Goal: Task Accomplishment & Management: Use online tool/utility

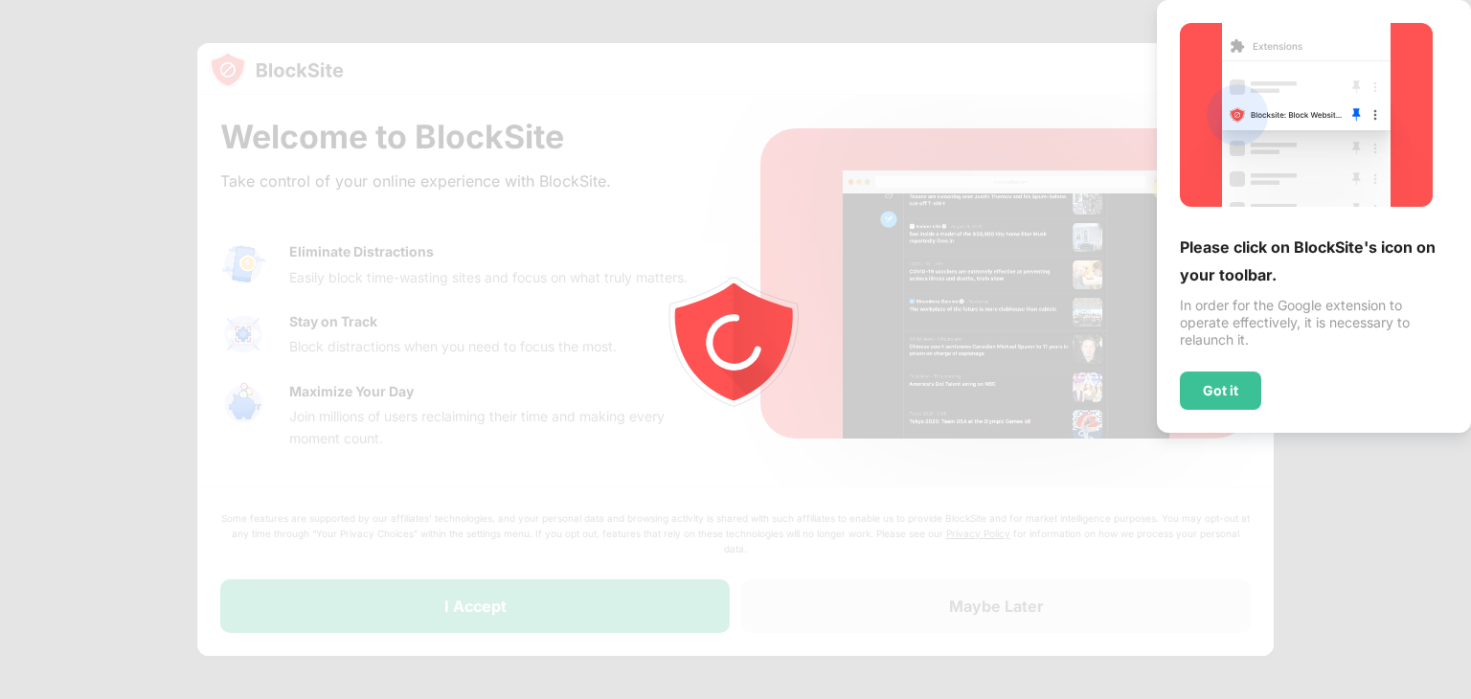
click at [1393, 357] on div "Please click on BlockSite's icon on your toolbar. In order for the Google exten…" at bounding box center [1313, 216] width 268 height 387
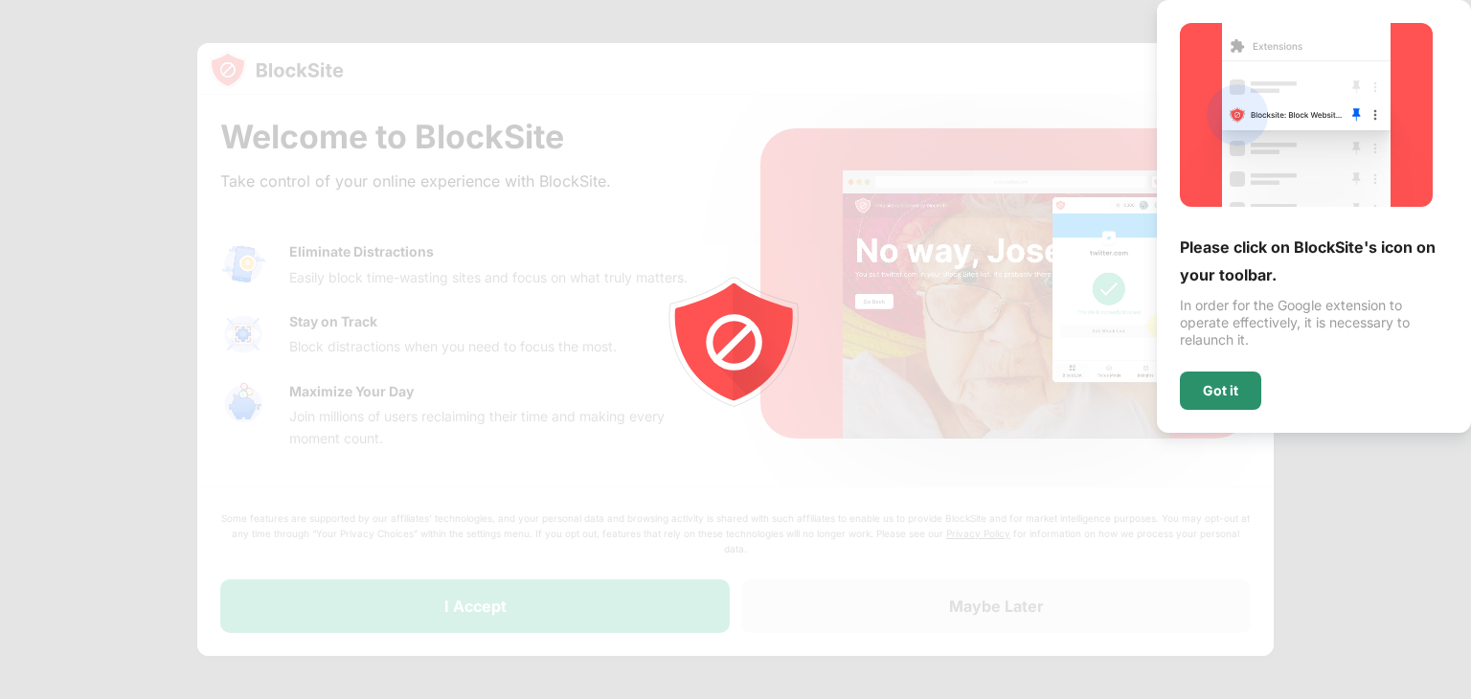
click at [1225, 384] on div "Got it" at bounding box center [1219, 390] width 35 height 15
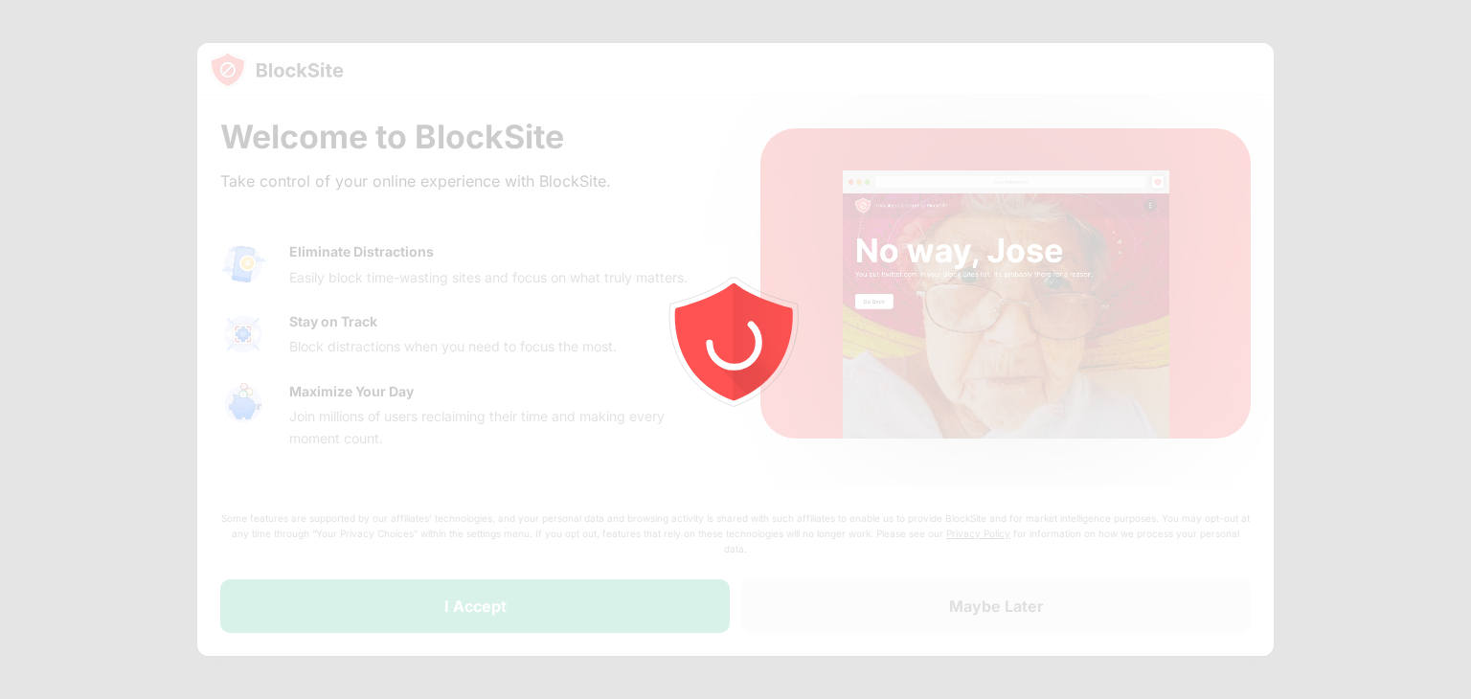
click at [1413, 96] on div at bounding box center [735, 349] width 1471 height 699
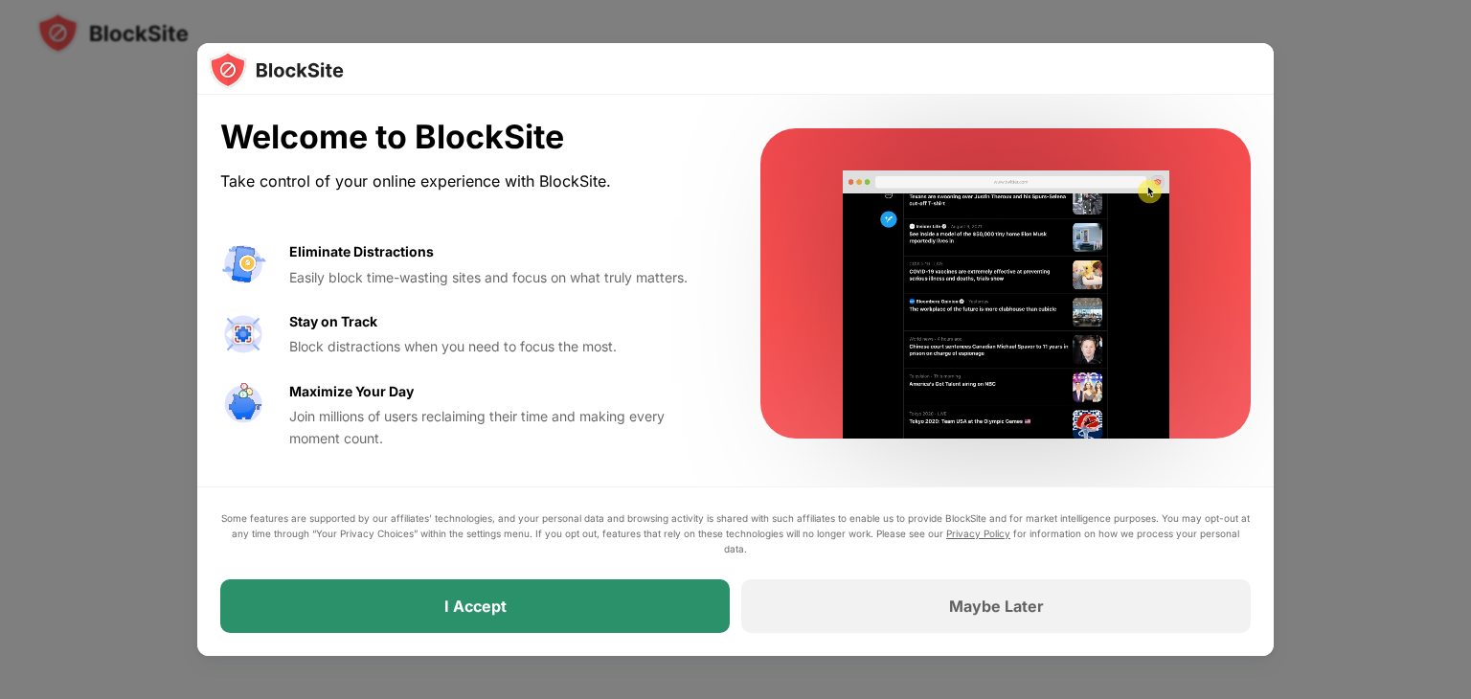
click at [479, 601] on div "I Accept" at bounding box center [475, 605] width 62 height 19
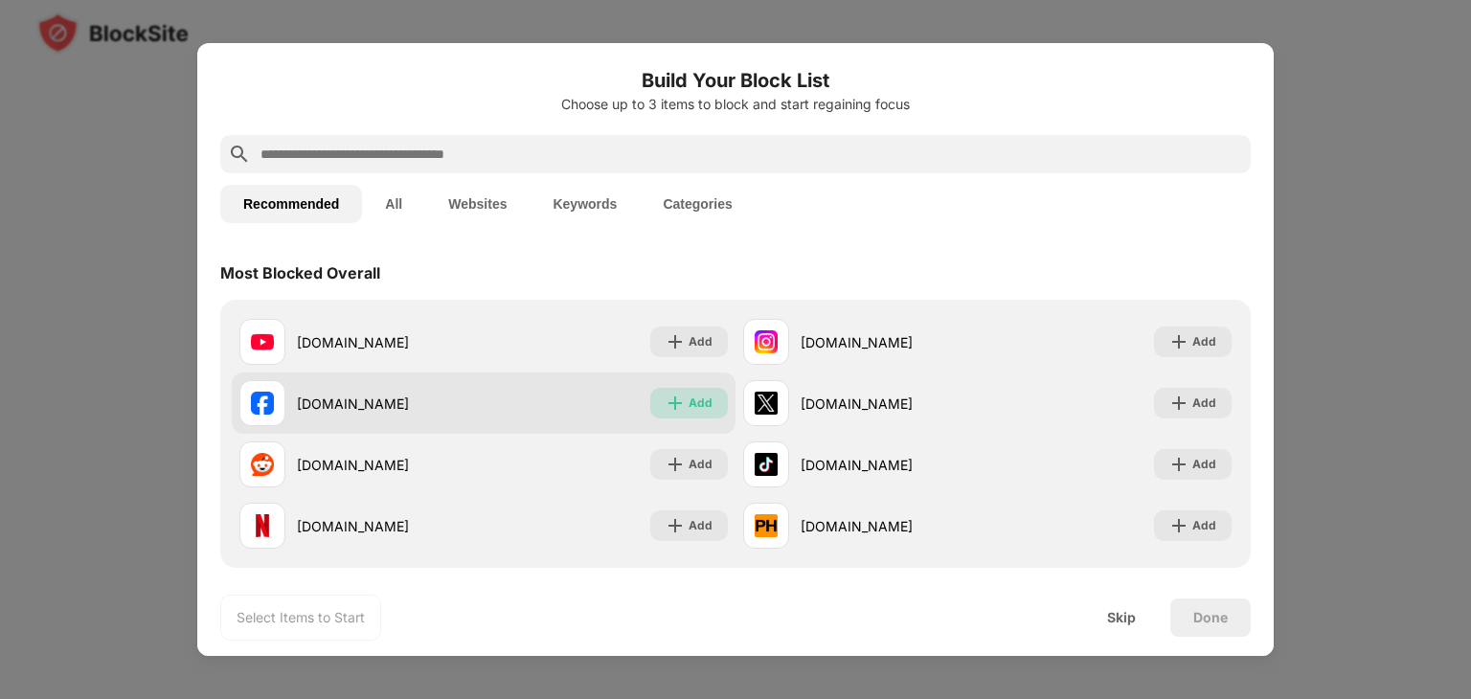
click at [695, 389] on div "Add" at bounding box center [689, 403] width 78 height 31
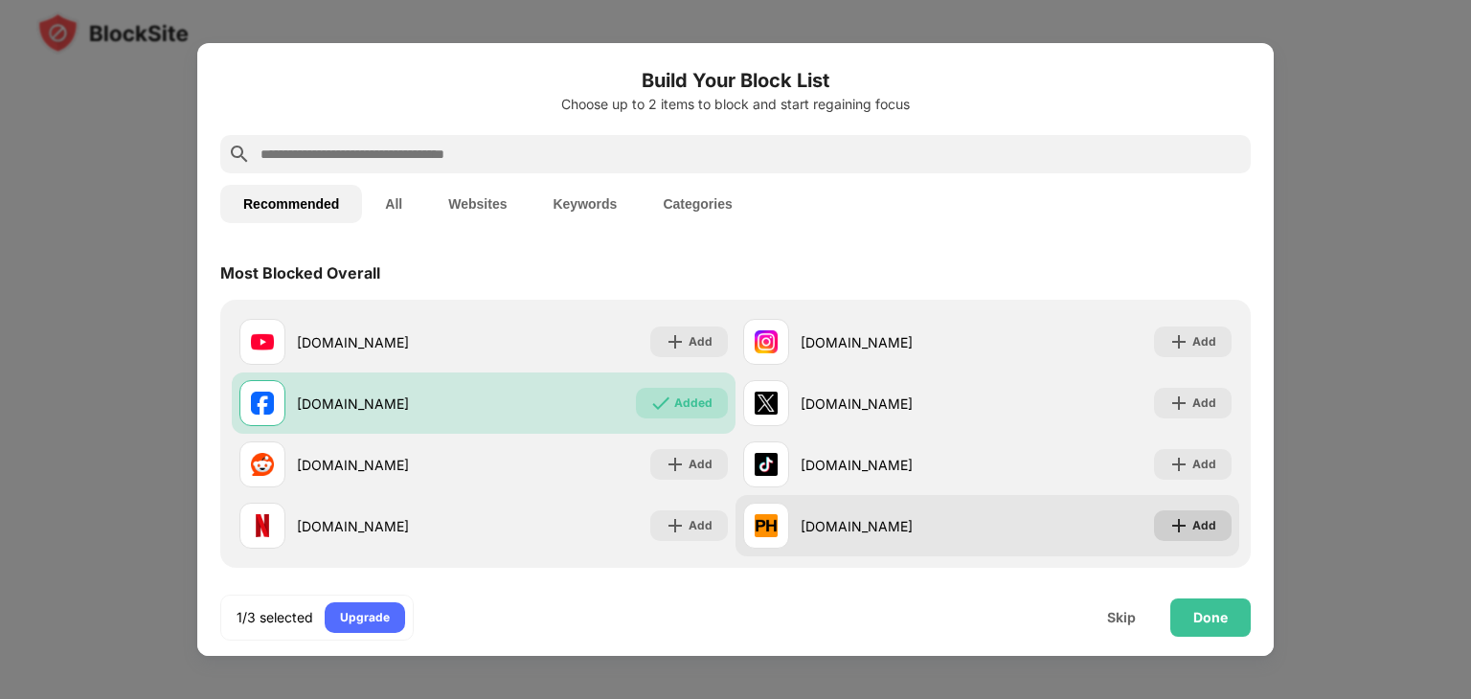
click at [1192, 525] on div "Add" at bounding box center [1204, 525] width 24 height 19
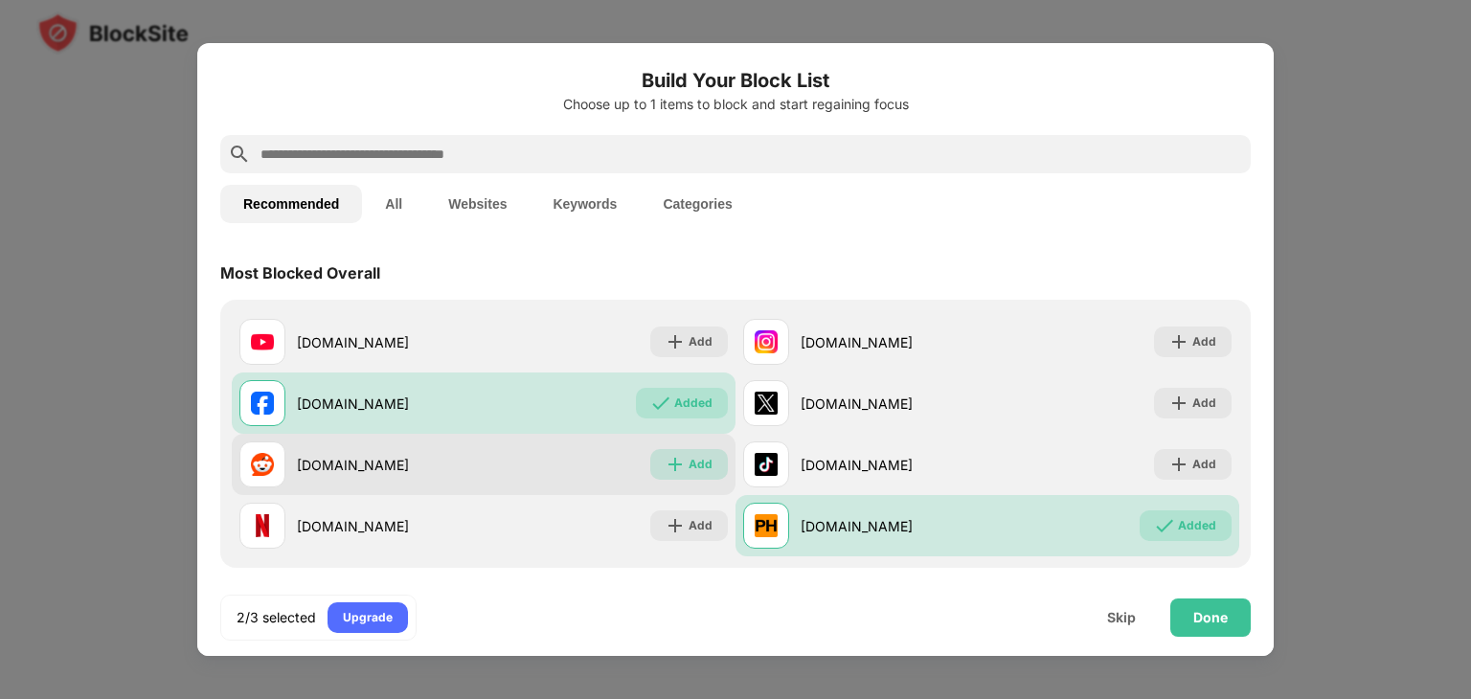
click at [688, 457] on div "Add" at bounding box center [700, 464] width 24 height 19
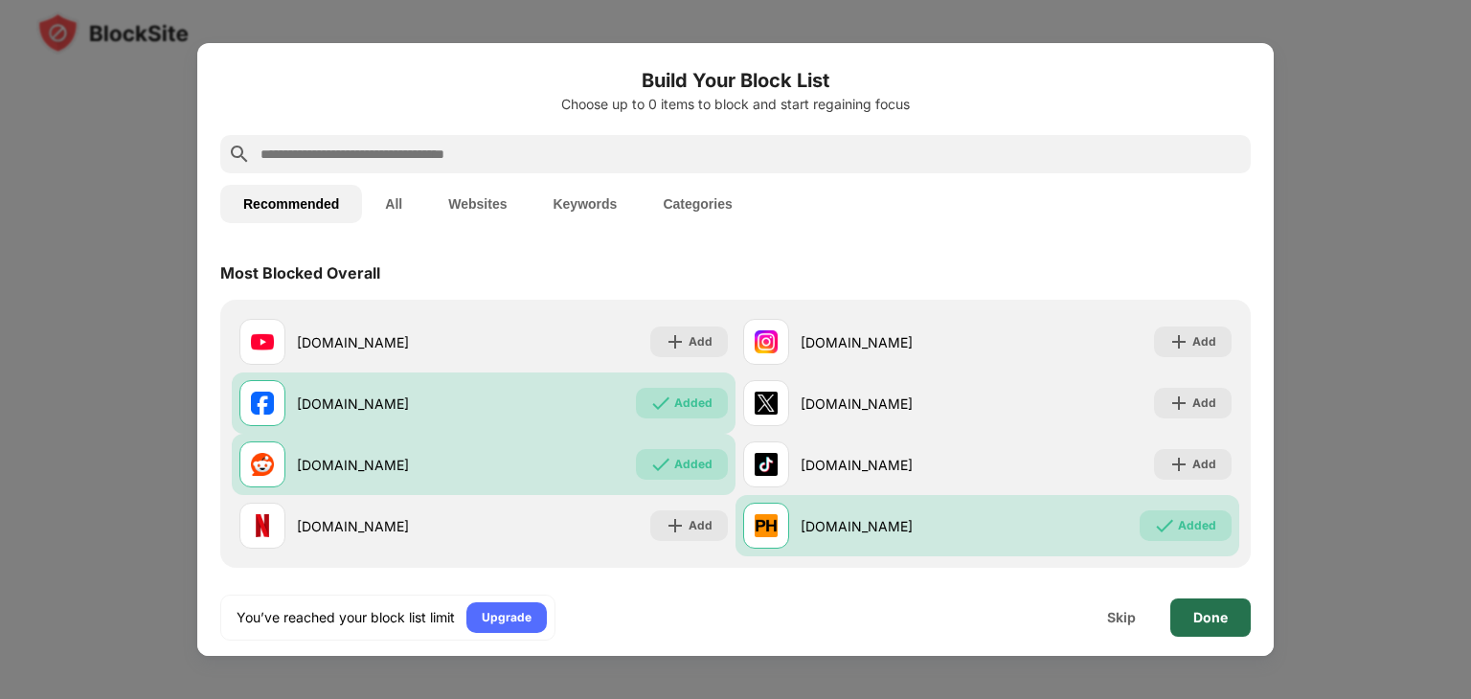
click at [1220, 602] on div "Done" at bounding box center [1210, 617] width 80 height 38
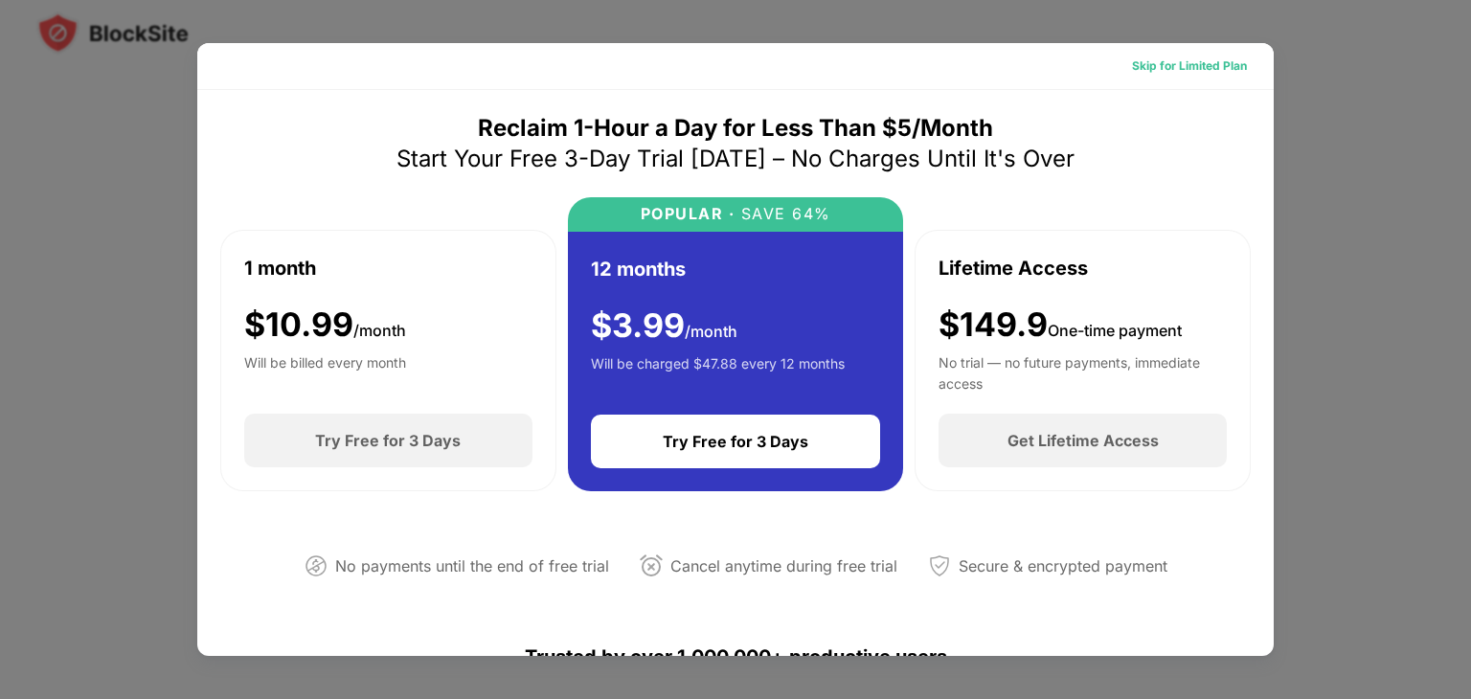
click at [1141, 57] on div "Skip for Limited Plan" at bounding box center [1189, 65] width 115 height 19
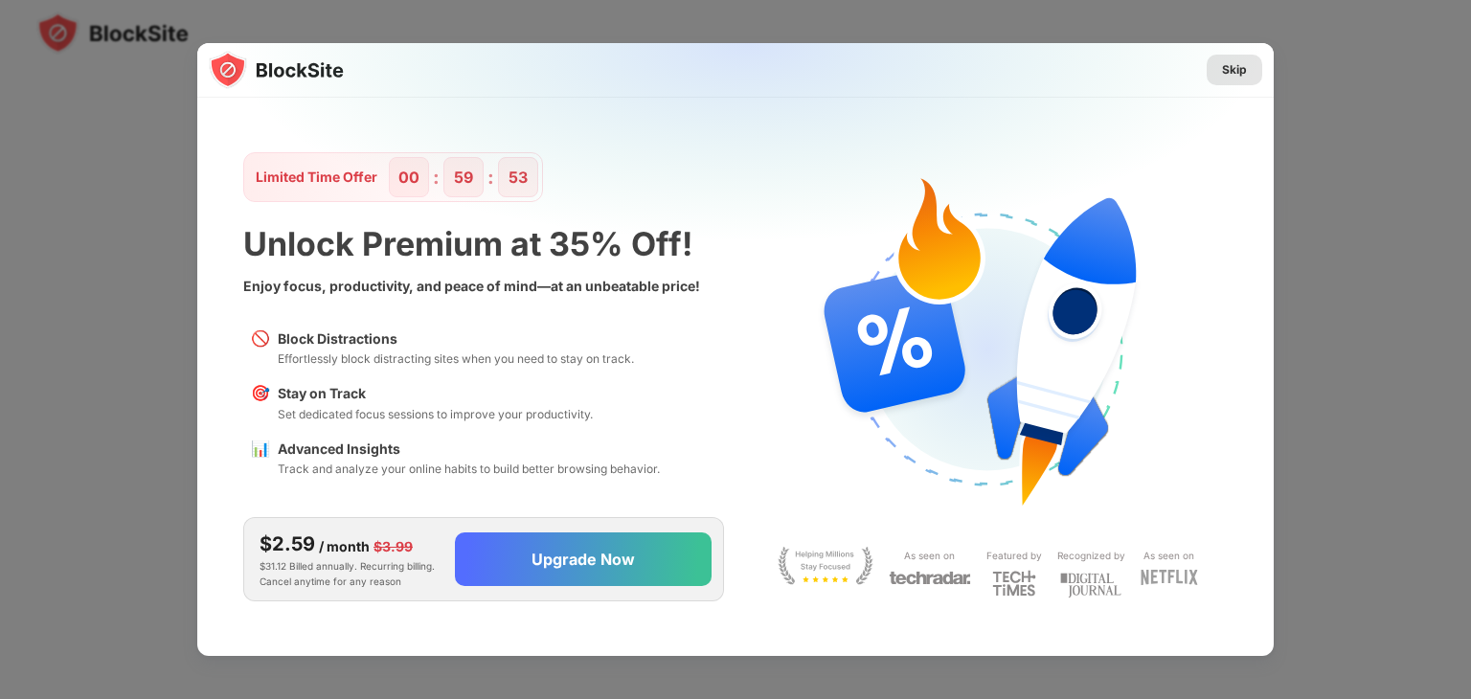
click at [1245, 68] on div "Skip" at bounding box center [1234, 69] width 25 height 19
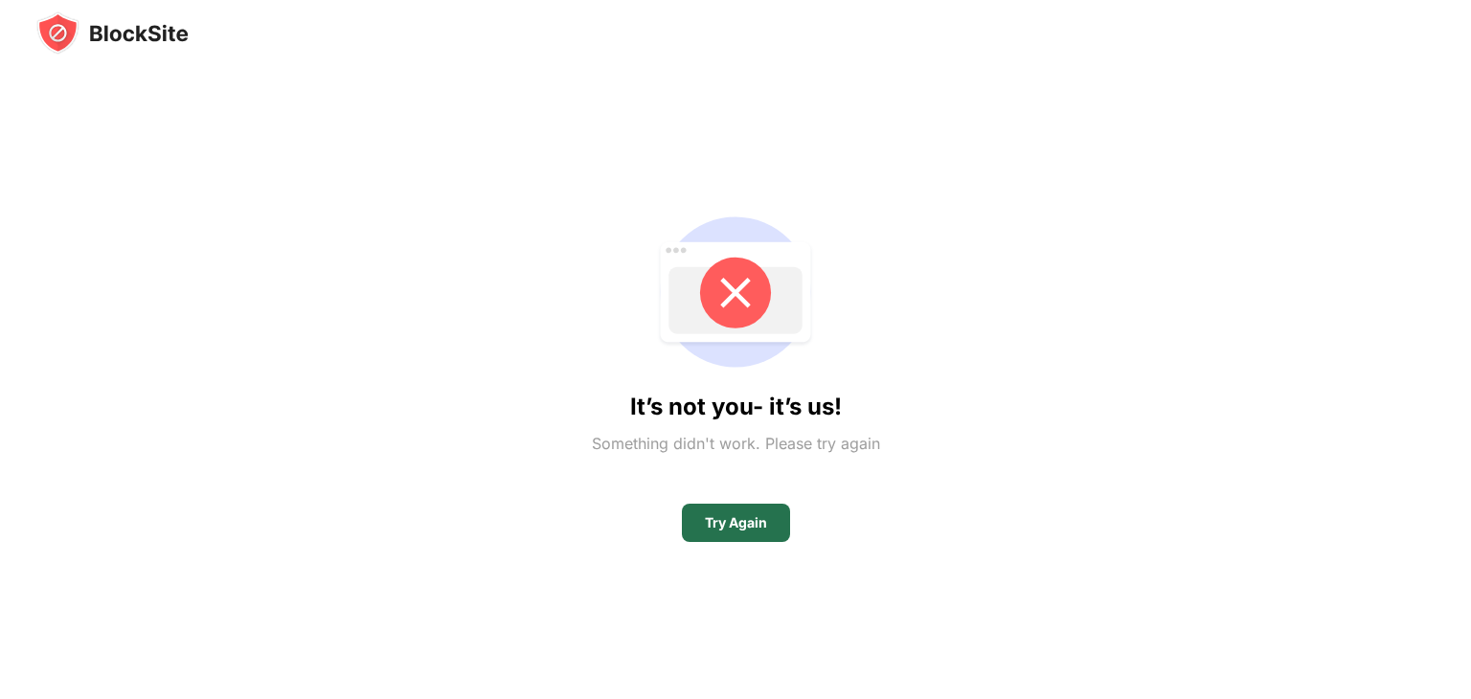
click at [743, 537] on div "Try Again" at bounding box center [736, 523] width 108 height 38
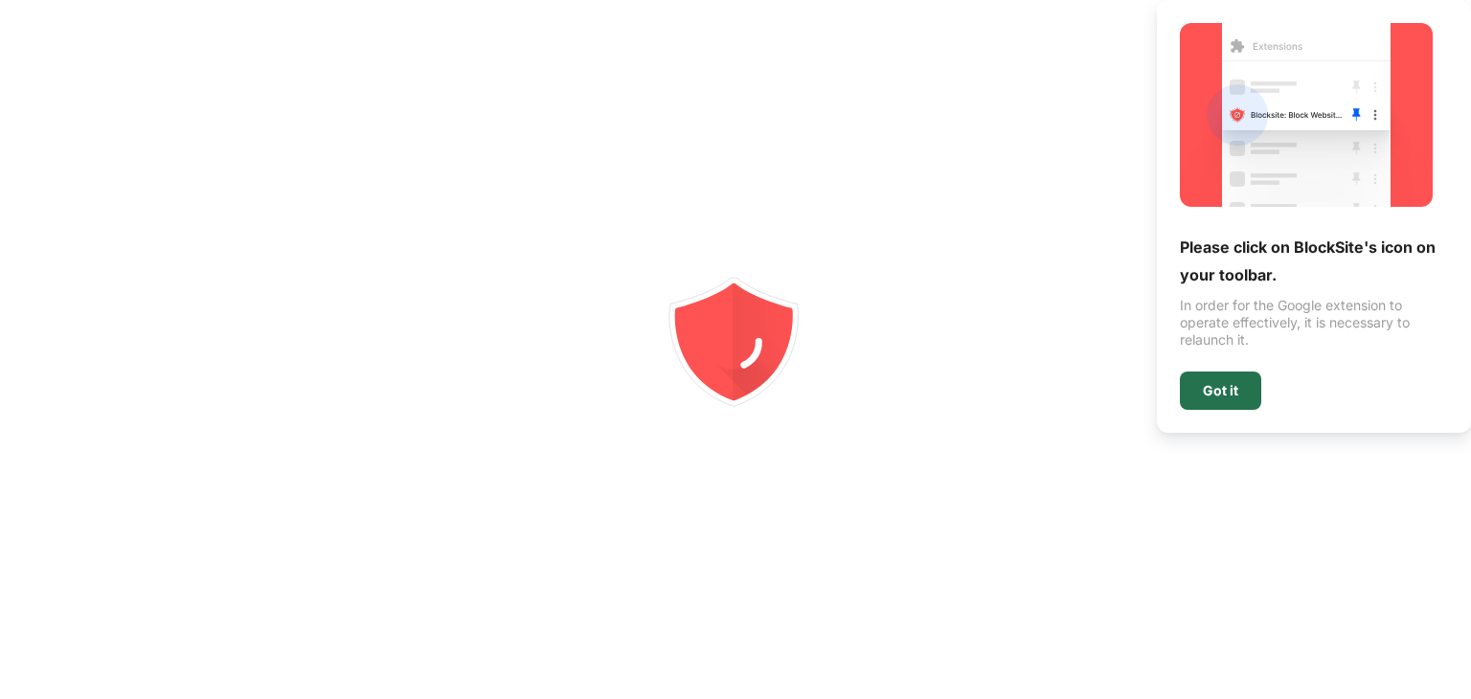
click at [1227, 392] on div "Got it" at bounding box center [1219, 390] width 35 height 15
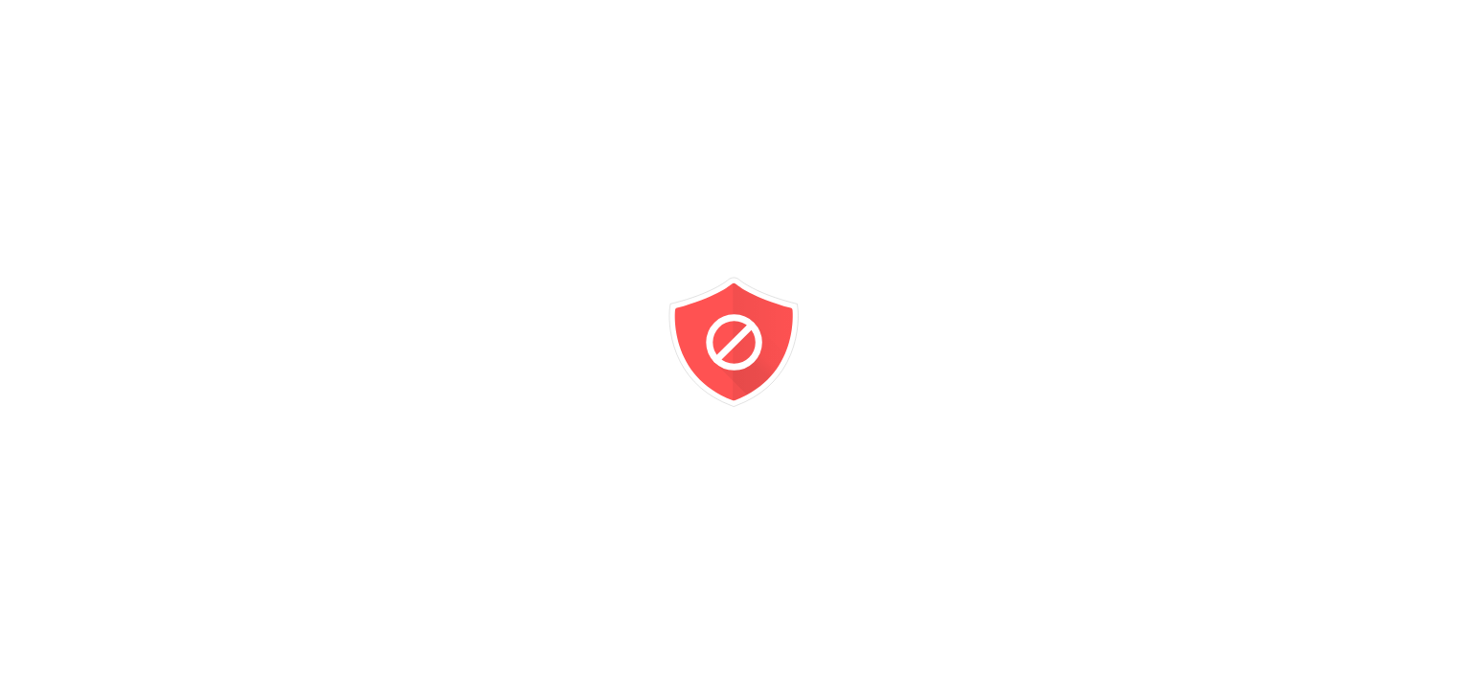
click at [1357, 261] on div at bounding box center [735, 349] width 1471 height 699
